Goal: Find specific page/section: Find specific page/section

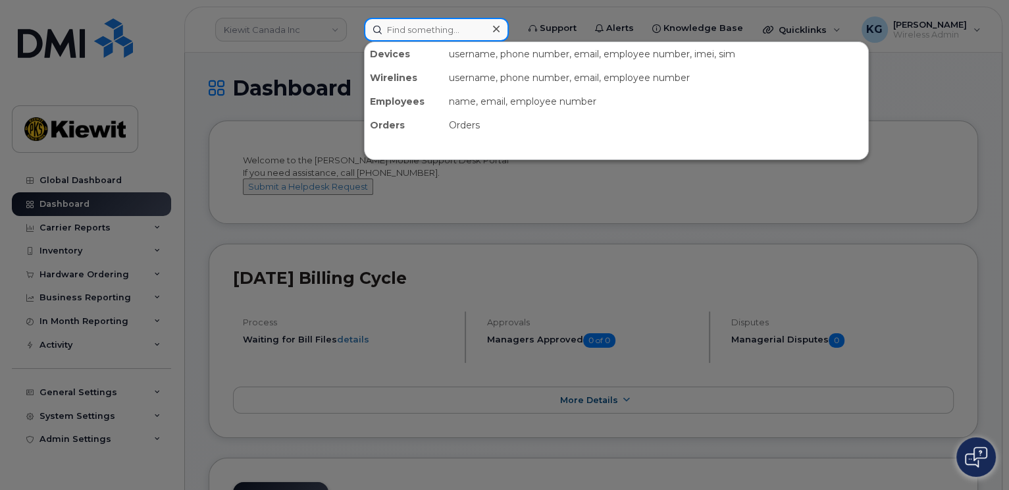
click at [431, 32] on input at bounding box center [436, 30] width 145 height 24
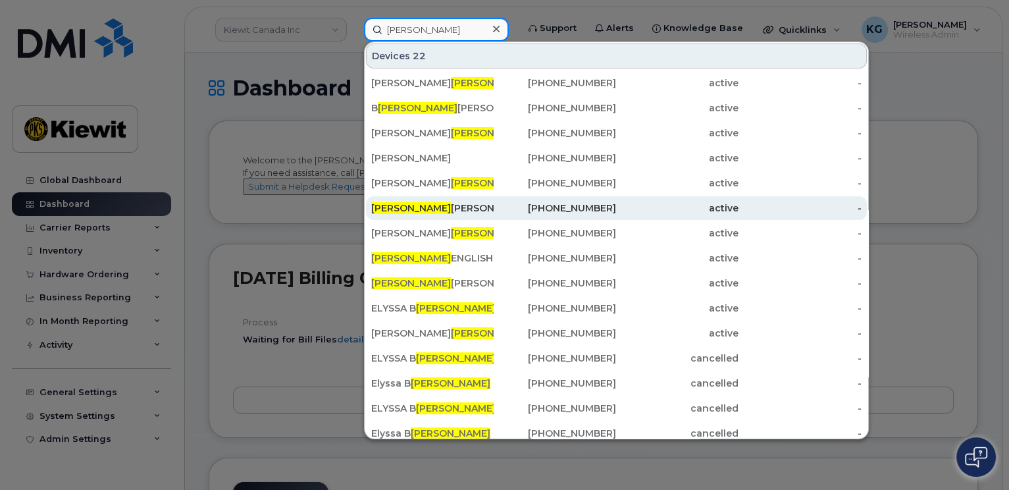
type input "Roderick"
click at [440, 199] on div "Roderick Morris" at bounding box center [432, 208] width 122 height 24
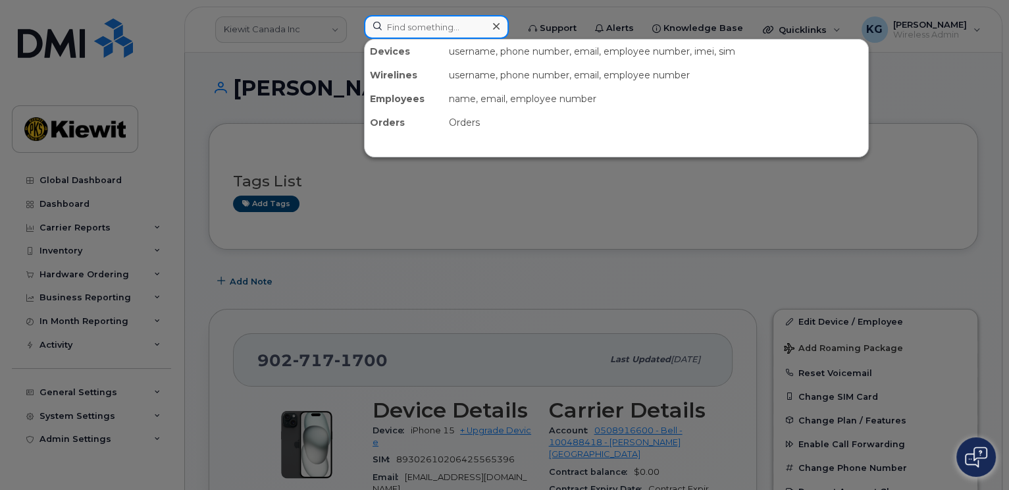
click at [427, 26] on input at bounding box center [436, 27] width 145 height 24
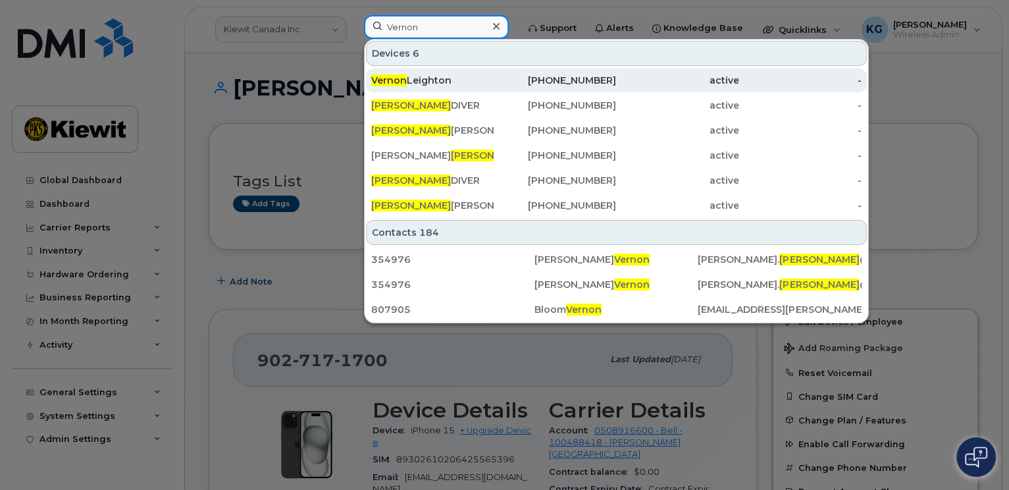
type input "Vernon"
click at [415, 80] on div "Vernon Leighton" at bounding box center [432, 80] width 122 height 13
click at [477, 78] on div "Vernon Leighton" at bounding box center [432, 80] width 122 height 13
click at [466, 78] on div "Vernon Leighton" at bounding box center [432, 80] width 122 height 13
